Goal: Ask a question

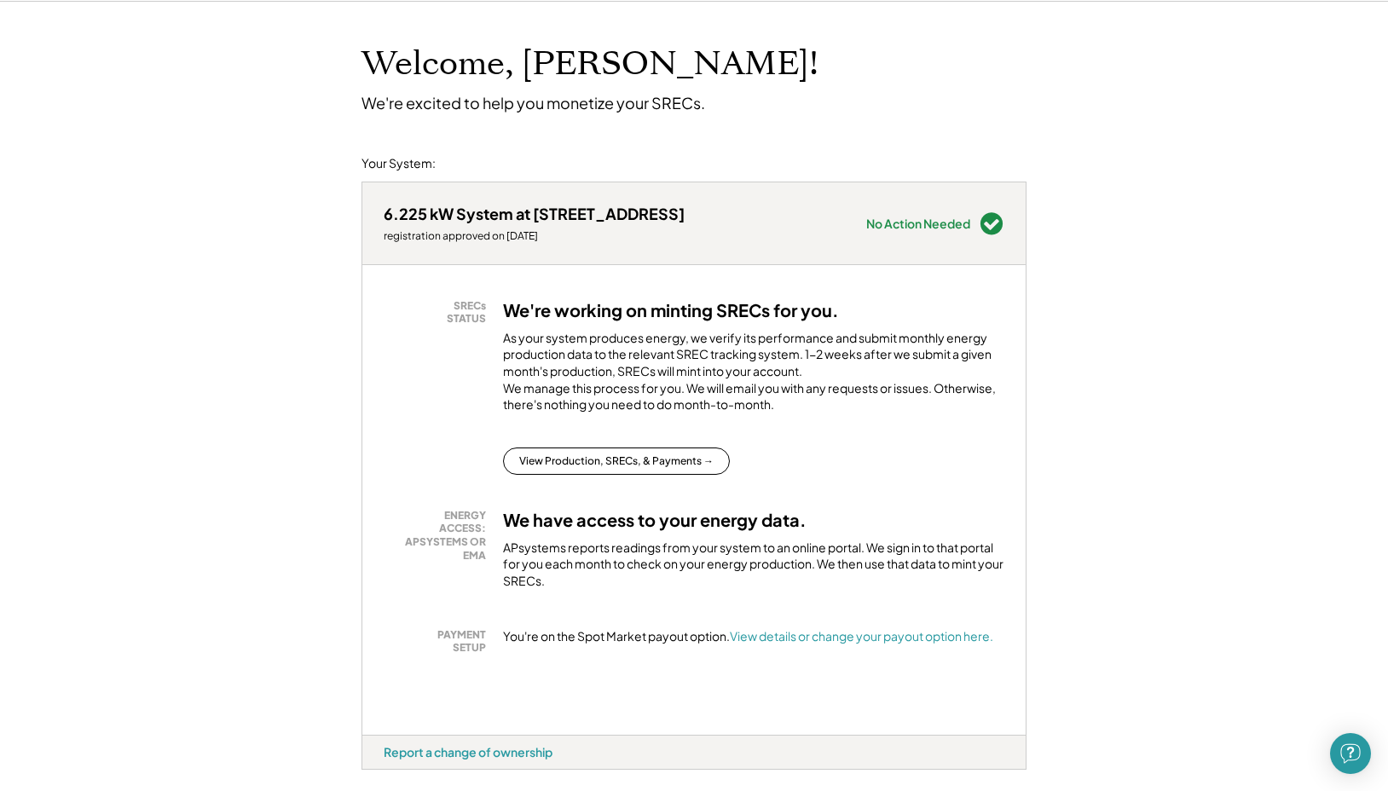
scroll to position [91, 0]
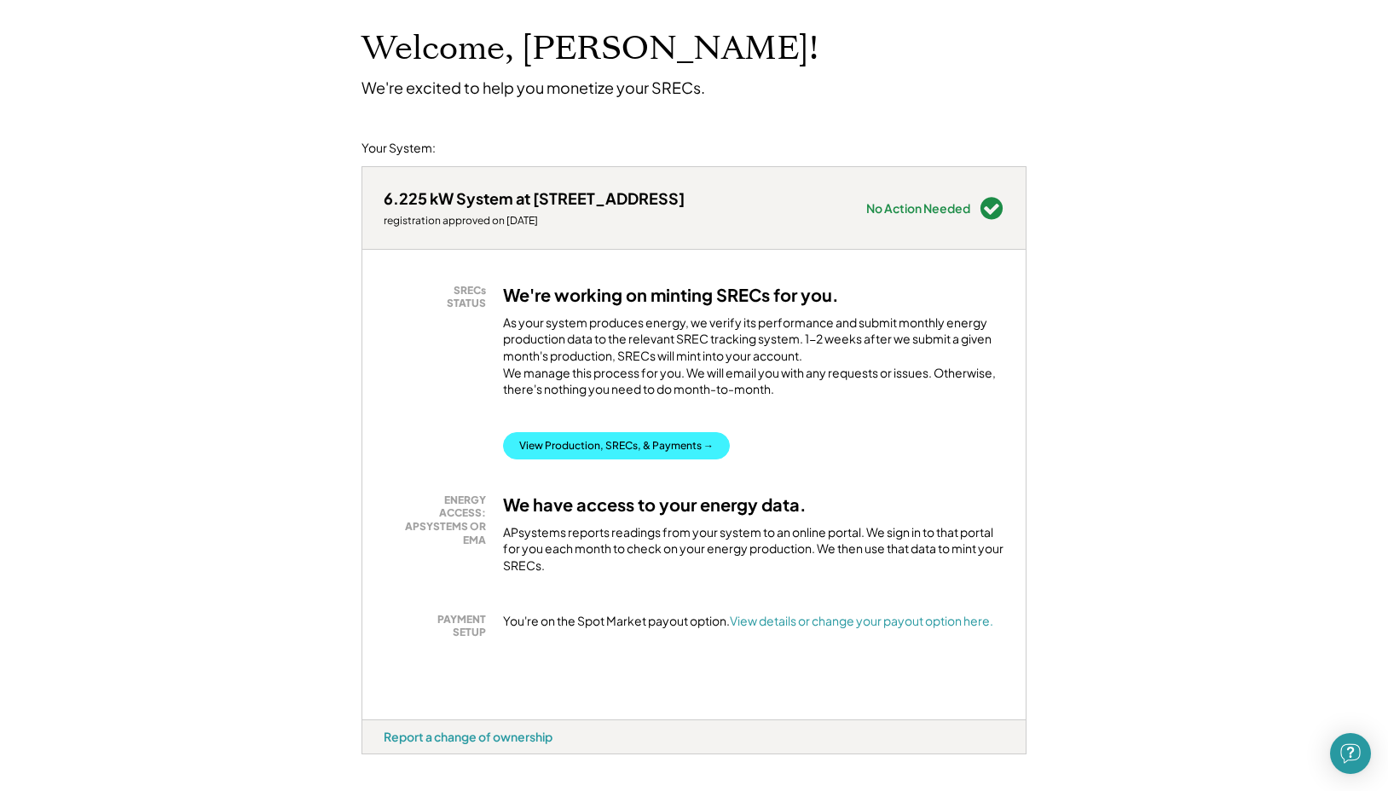
click at [661, 460] on button "View Production, SRECs, & Payments →" at bounding box center [616, 445] width 227 height 27
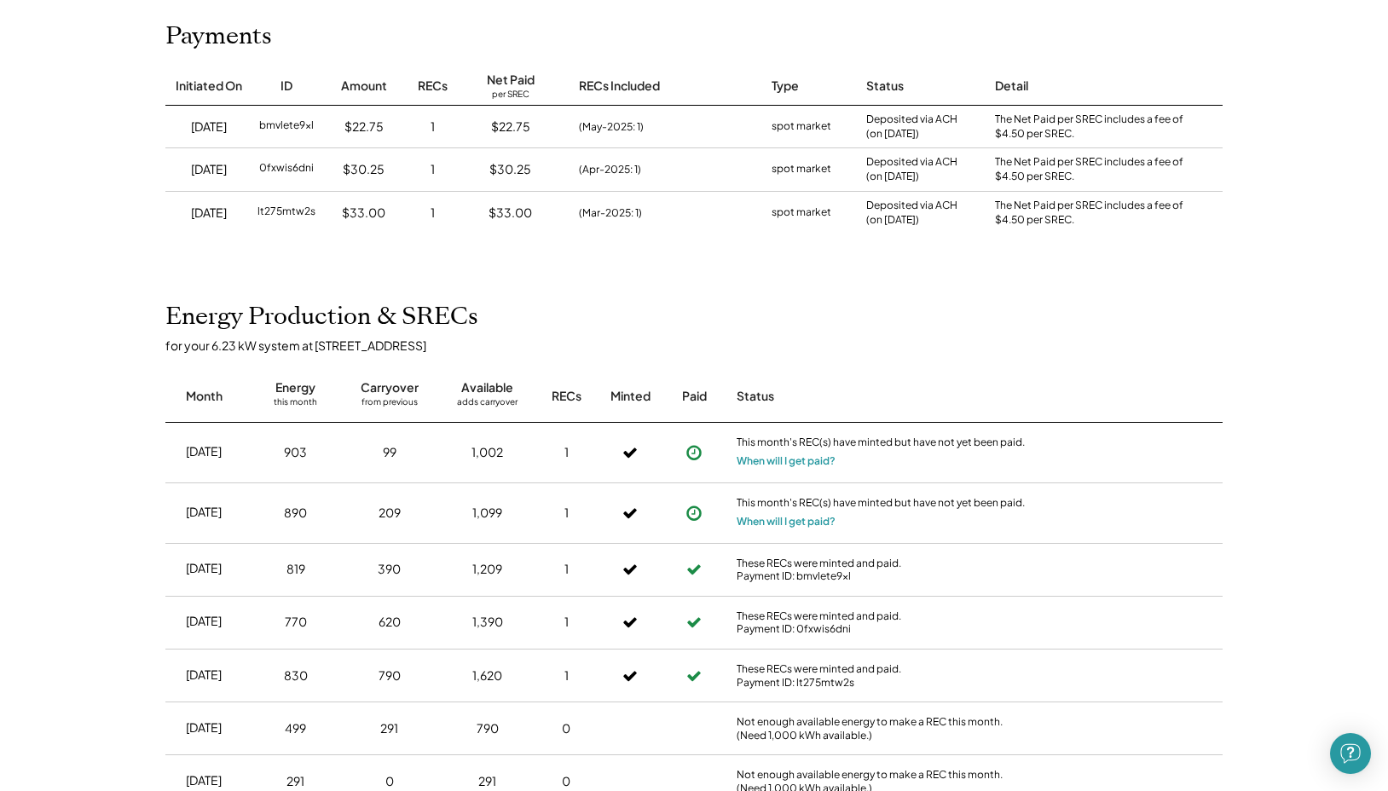
scroll to position [205, 0]
click at [788, 461] on button "When will I get paid?" at bounding box center [786, 460] width 99 height 17
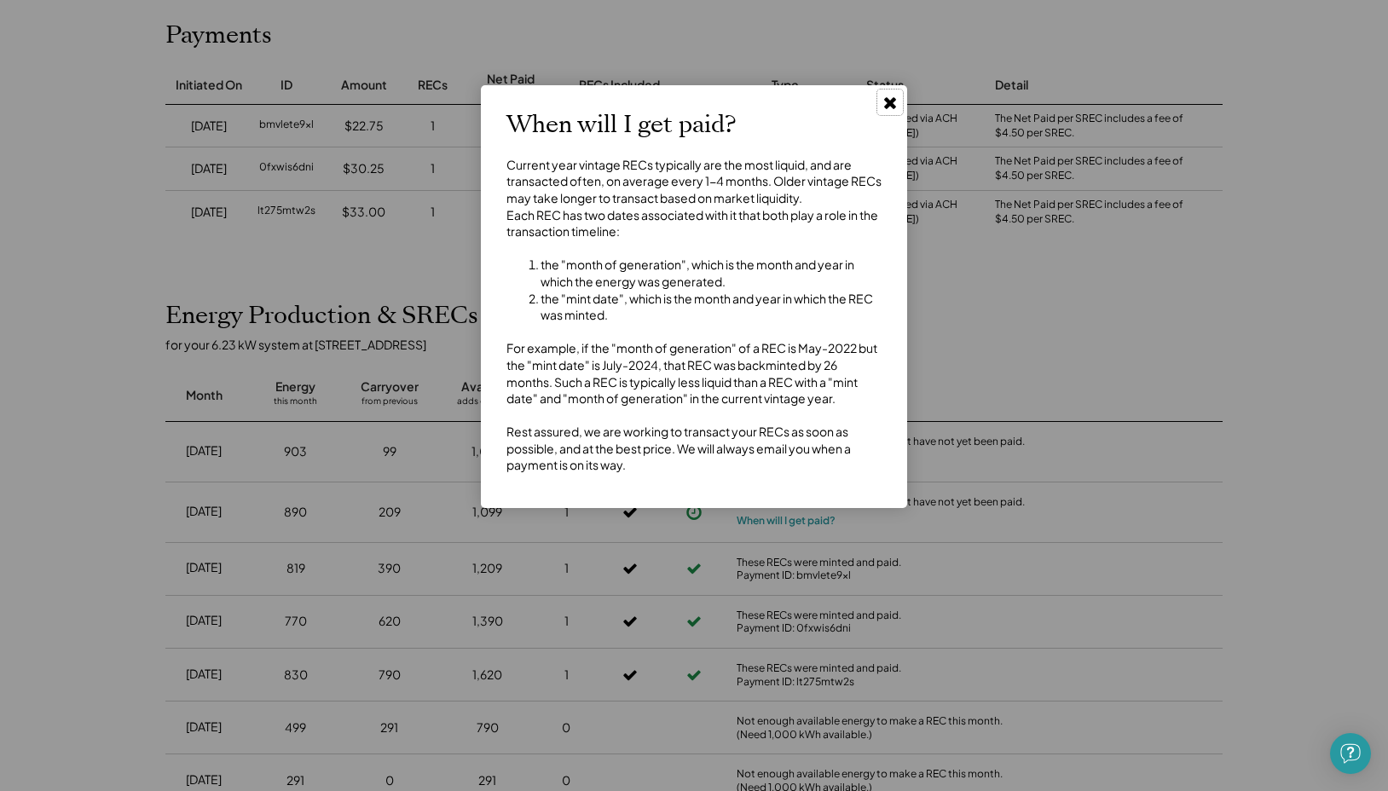
click at [891, 104] on use at bounding box center [890, 103] width 12 height 12
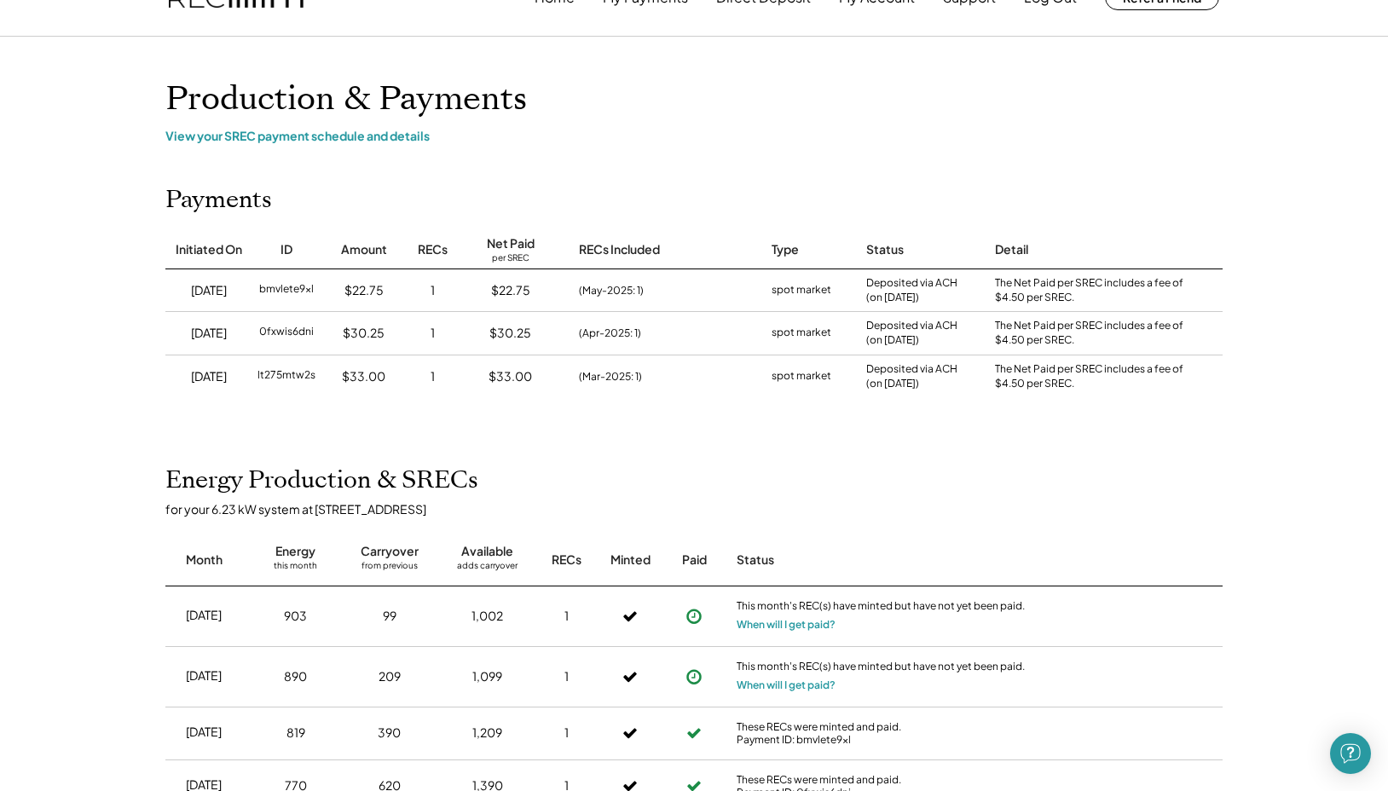
scroll to position [0, 0]
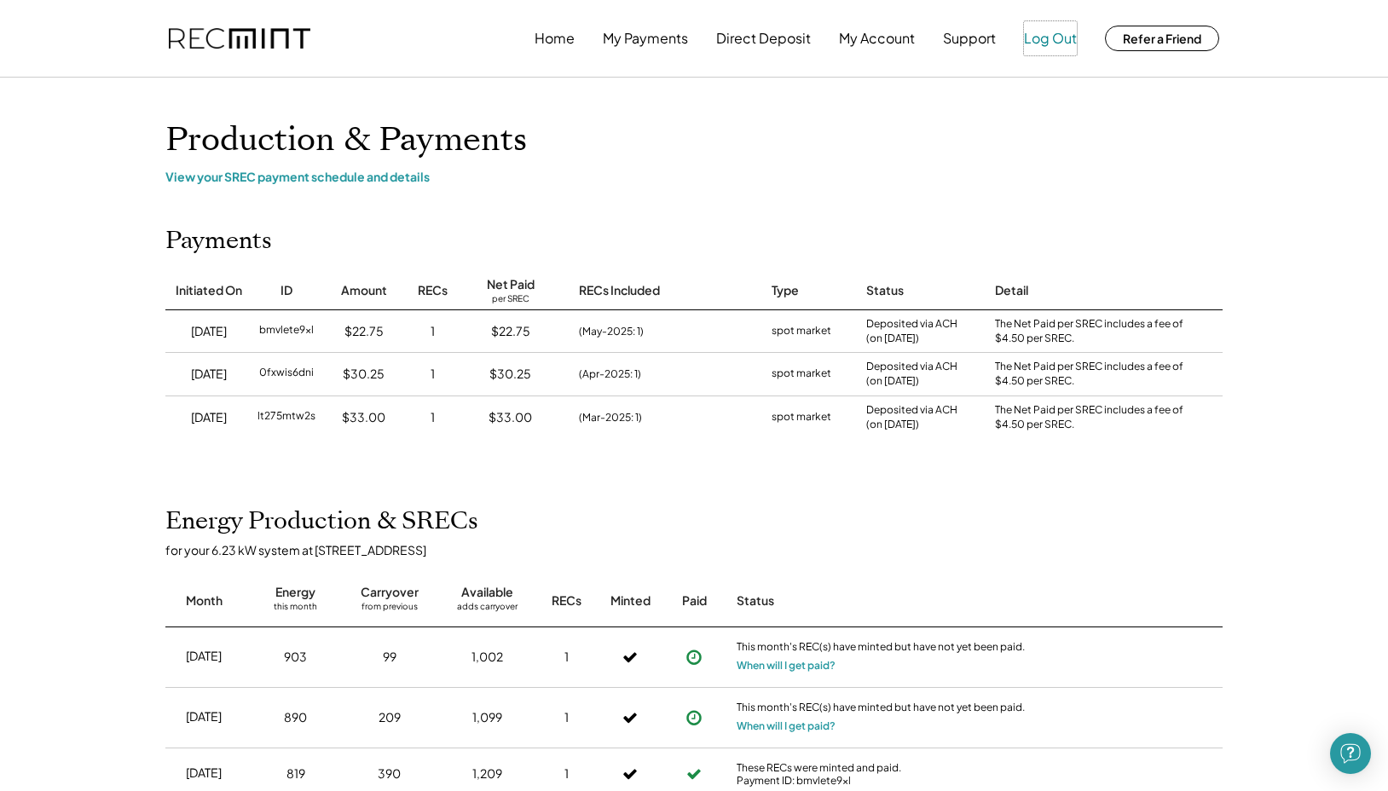
click at [1043, 38] on button "Log Out" at bounding box center [1050, 38] width 53 height 34
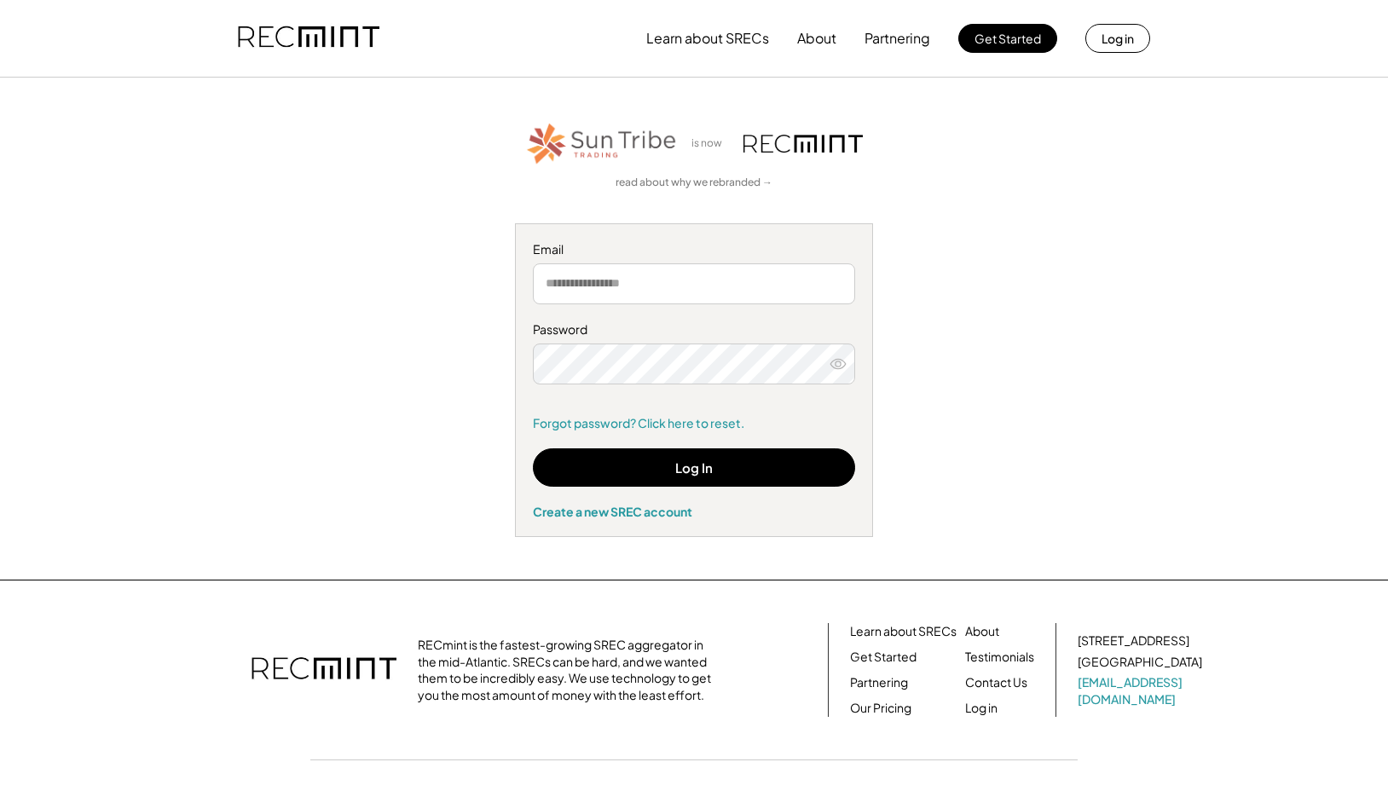
type input "**********"
